Goal: Find specific page/section: Find specific page/section

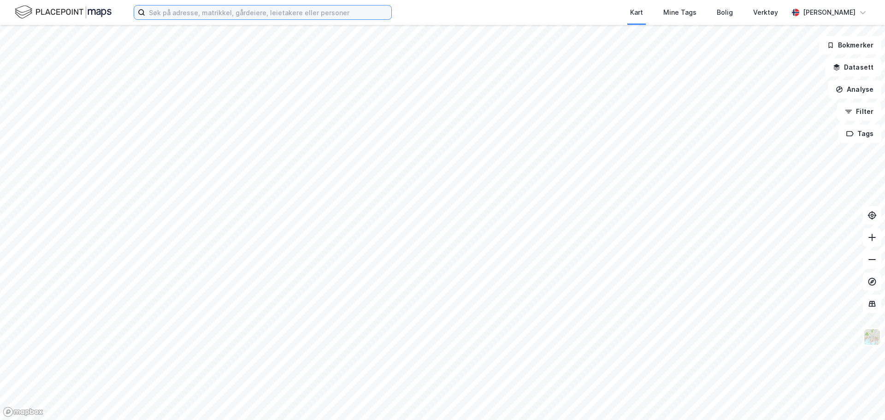
click at [232, 10] on input at bounding box center [268, 13] width 246 height 14
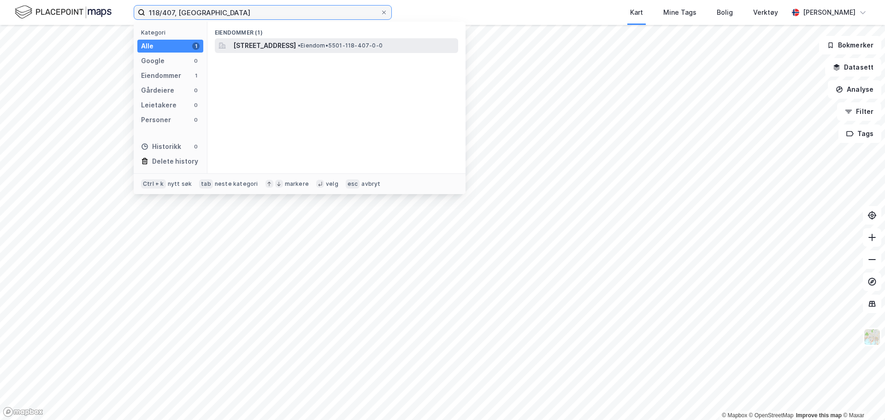
type input "118/407, [GEOGRAPHIC_DATA]"
click at [296, 47] on span "[STREET_ADDRESS]" at bounding box center [264, 45] width 63 height 11
